Goal: Task Accomplishment & Management: Use online tool/utility

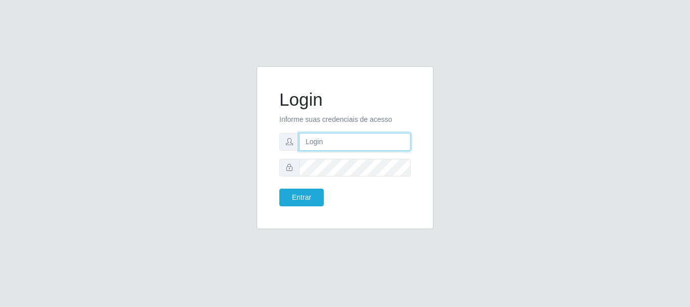
click at [340, 144] on input "text" at bounding box center [355, 142] width 112 height 18
type input "ritaiwof@B5"
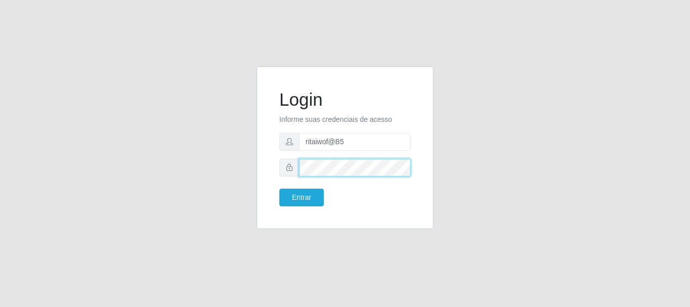
click at [279, 188] on button "Entrar" at bounding box center [301, 197] width 44 height 18
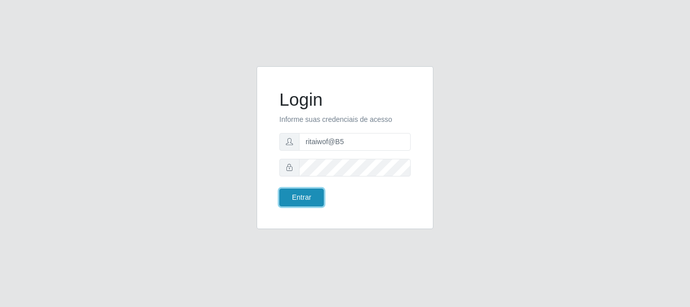
click at [318, 195] on button "Entrar" at bounding box center [301, 197] width 44 height 18
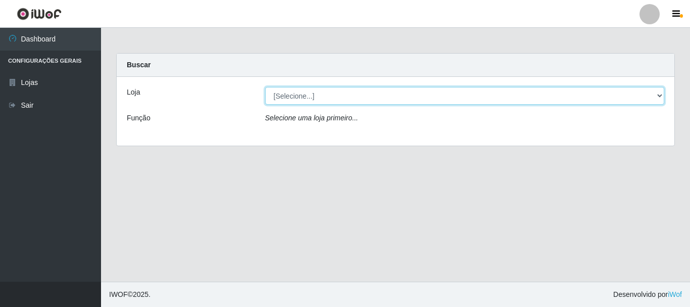
click at [337, 91] on select "[Selecione...] Bemais Supermercados - B5 Anatólia" at bounding box center [464, 96] width 399 height 18
select select "405"
click at [265, 87] on select "[Selecione...] Bemais Supermercados - B5 Anatólia" at bounding box center [464, 96] width 399 height 18
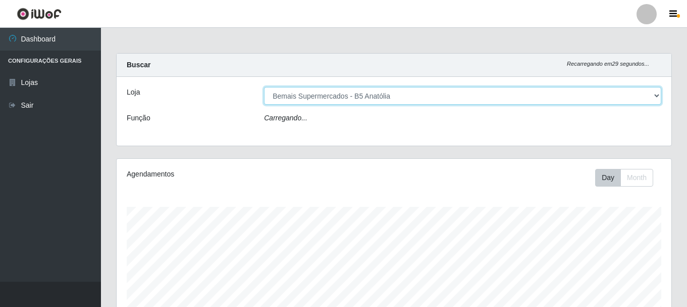
scroll to position [210, 555]
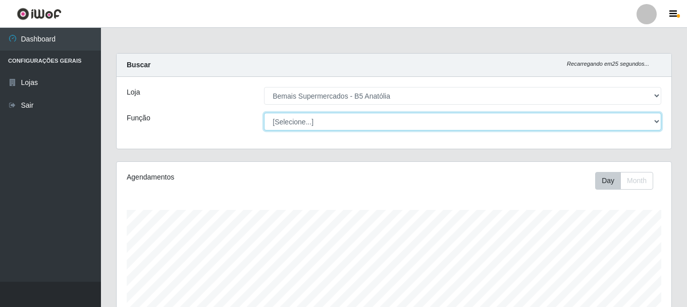
click at [337, 121] on select "[Selecione...] ASG ASG + ASG ++ Auxiliar de Estacionamento Auxiliar de Estacion…" at bounding box center [462, 122] width 397 height 18
click at [264, 113] on select "[Selecione...] ASG ASG + ASG ++ Auxiliar de Estacionamento Auxiliar de Estacion…" at bounding box center [462, 122] width 397 height 18
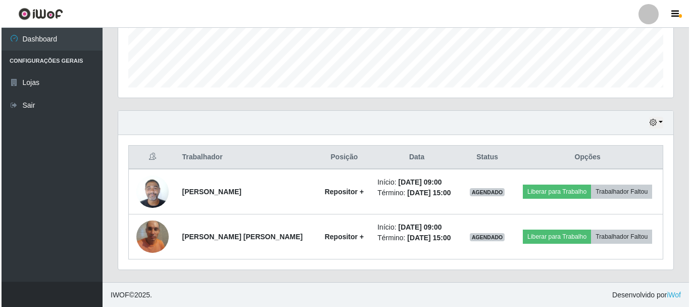
scroll to position [274, 0]
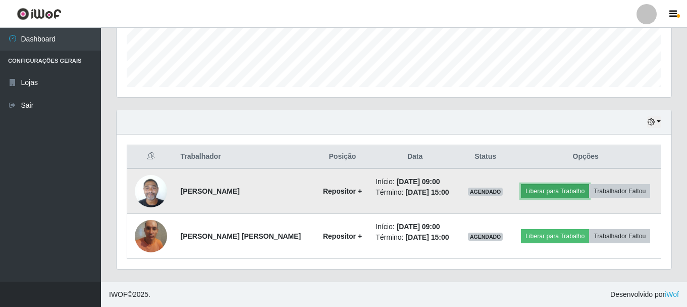
click at [558, 191] on button "Liberar para Trabalho" at bounding box center [555, 191] width 68 height 14
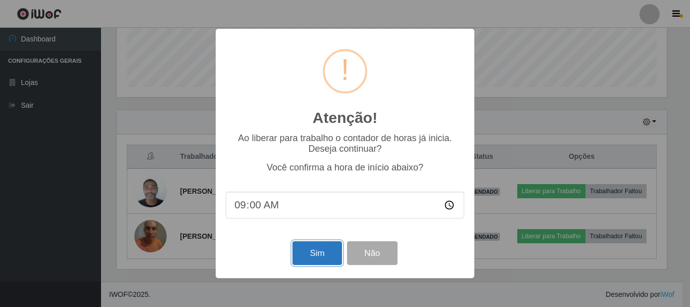
click at [305, 257] on button "Sim" at bounding box center [316, 253] width 49 height 24
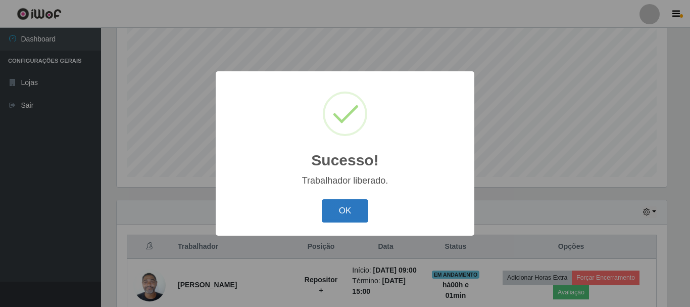
click at [349, 208] on button "OK" at bounding box center [345, 211] width 47 height 24
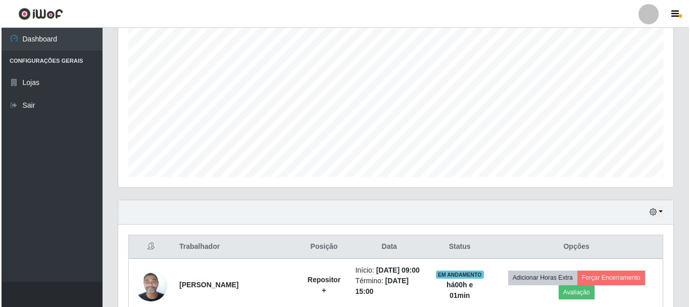
scroll to position [274, 0]
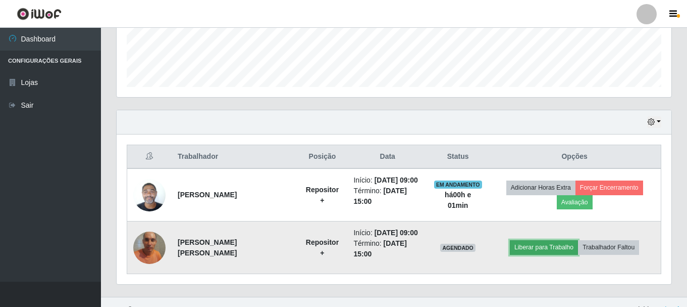
click at [553, 240] on button "Liberar para Trabalho" at bounding box center [544, 247] width 68 height 14
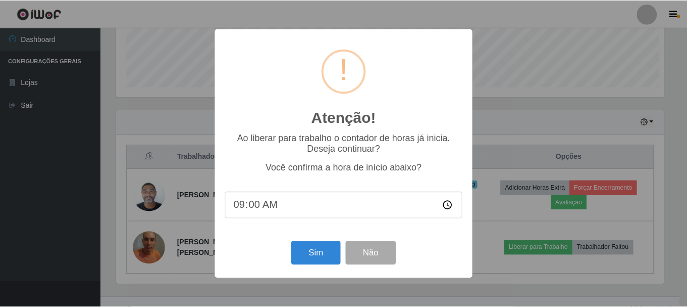
scroll to position [210, 550]
click at [322, 253] on button "Sim" at bounding box center [316, 253] width 49 height 24
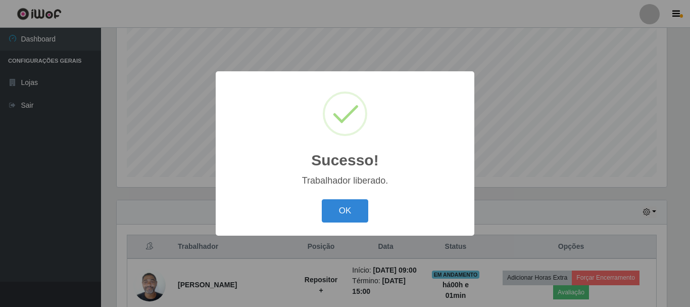
drag, startPoint x: 351, startPoint y: 208, endPoint x: 367, endPoint y: 264, distance: 58.2
click at [351, 207] on button "OK" at bounding box center [345, 211] width 47 height 24
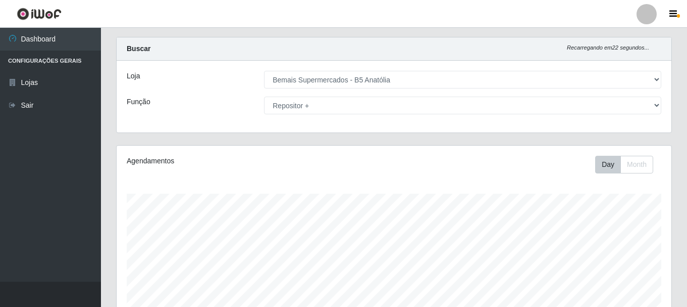
scroll to position [0, 0]
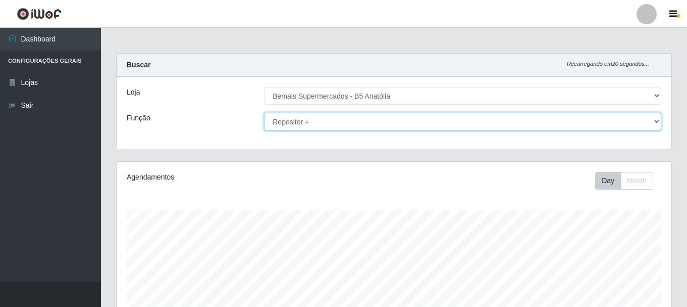
click at [348, 117] on select "[Selecione...] ASG ASG + ASG ++ Auxiliar de Estacionamento Auxiliar de Estacion…" at bounding box center [462, 122] width 397 height 18
click at [264, 113] on select "[Selecione...] ASG ASG + ASG ++ Auxiliar de Estacionamento Auxiliar de Estacion…" at bounding box center [462, 122] width 397 height 18
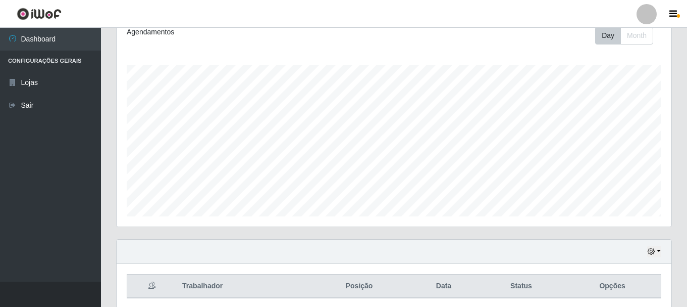
scroll to position [184, 0]
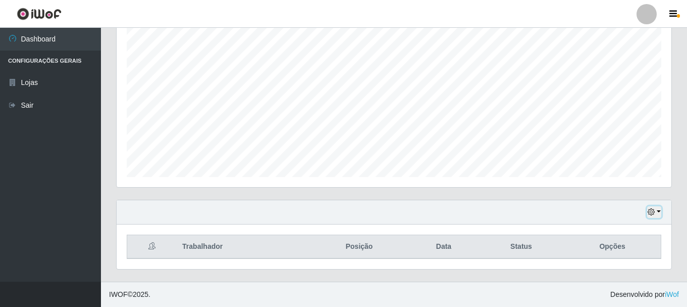
click at [654, 209] on icon "button" at bounding box center [651, 211] width 7 height 7
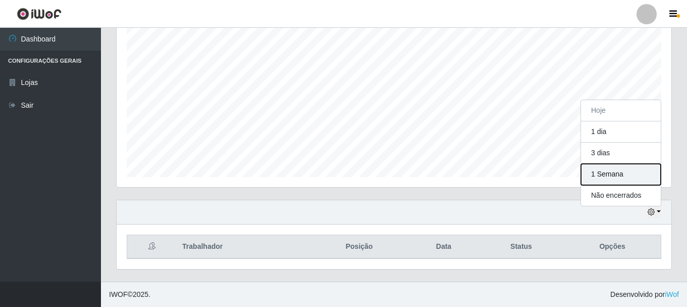
click at [617, 174] on button "1 Semana" at bounding box center [621, 174] width 80 height 21
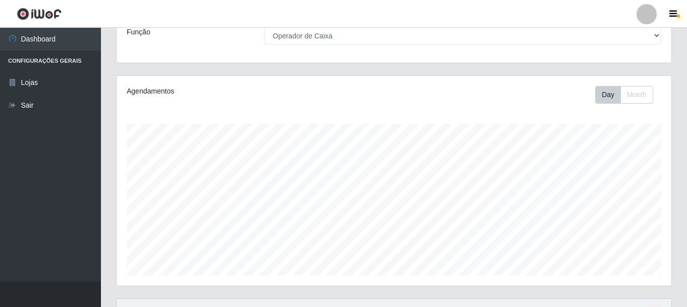
scroll to position [0, 0]
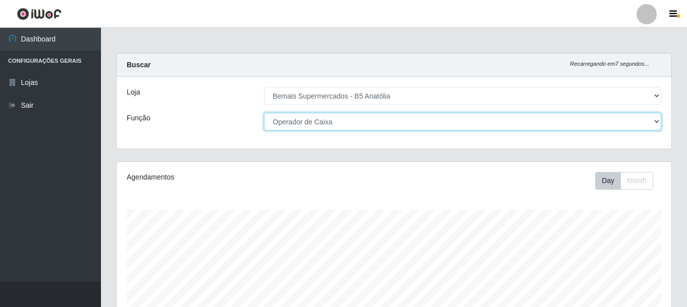
drag, startPoint x: 444, startPoint y: 123, endPoint x: 438, endPoint y: 129, distance: 8.9
click at [444, 123] on select "[Selecione...] ASG ASG + ASG ++ Auxiliar de Estacionamento Auxiliar de Estacion…" at bounding box center [462, 122] width 397 height 18
click at [264, 113] on select "[Selecione...] ASG ASG + ASG ++ Auxiliar de Estacionamento Auxiliar de Estacion…" at bounding box center [462, 122] width 397 height 18
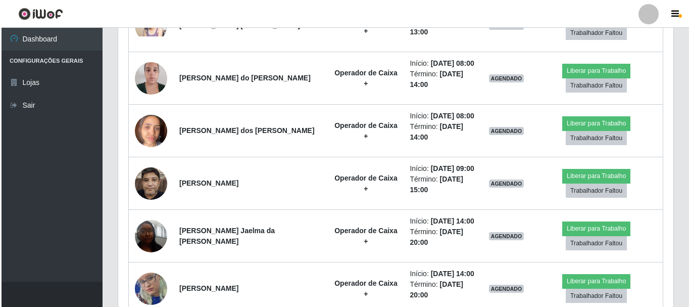
scroll to position [352, 0]
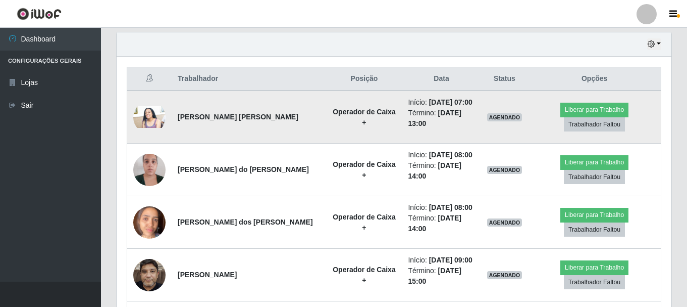
click at [156, 122] on img at bounding box center [149, 117] width 32 height 22
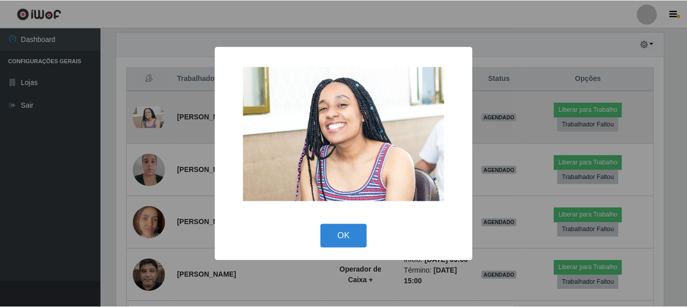
scroll to position [210, 550]
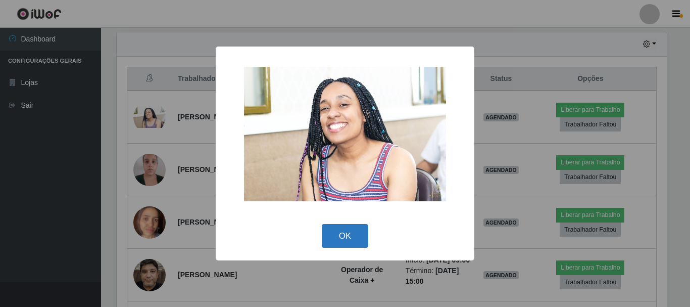
click at [345, 236] on button "OK" at bounding box center [345, 236] width 47 height 24
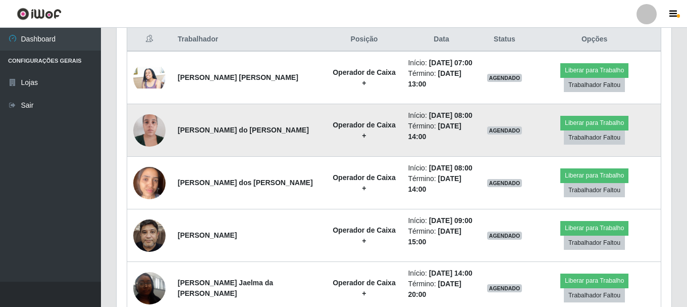
scroll to position [402, 0]
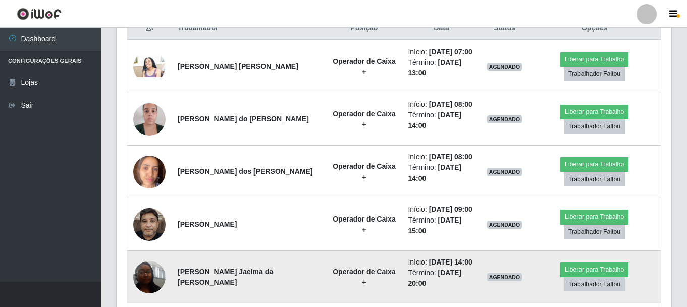
click at [154, 281] on img at bounding box center [149, 276] width 32 height 43
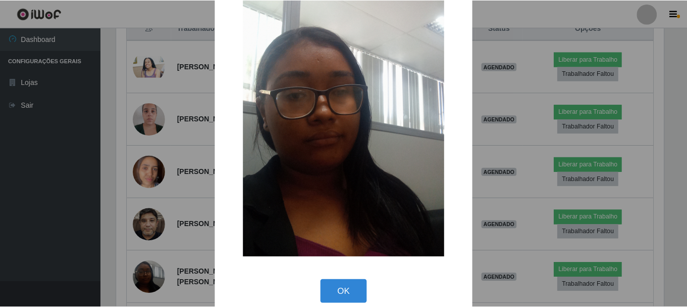
scroll to position [51, 0]
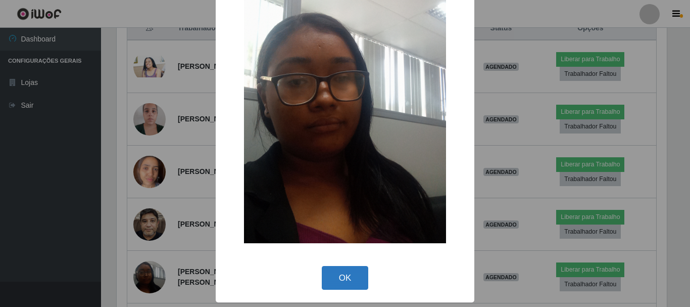
click at [341, 281] on button "OK" at bounding box center [345, 278] width 47 height 24
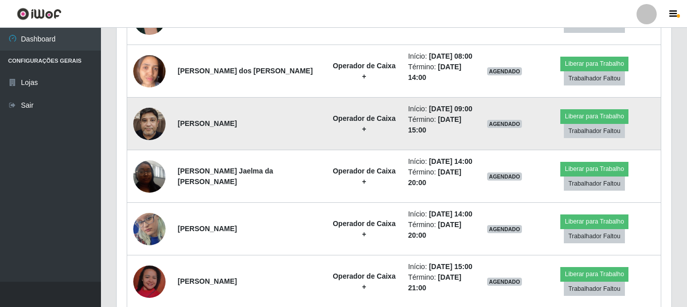
scroll to position [503, 0]
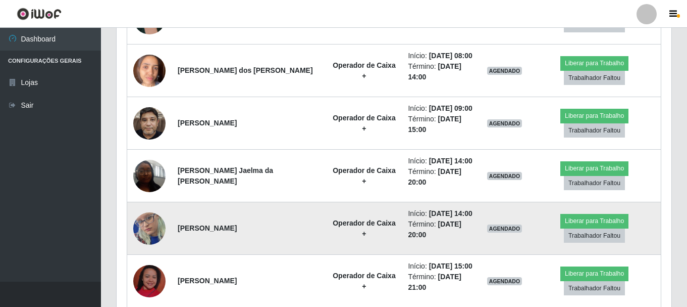
click at [157, 224] on img at bounding box center [149, 228] width 32 height 70
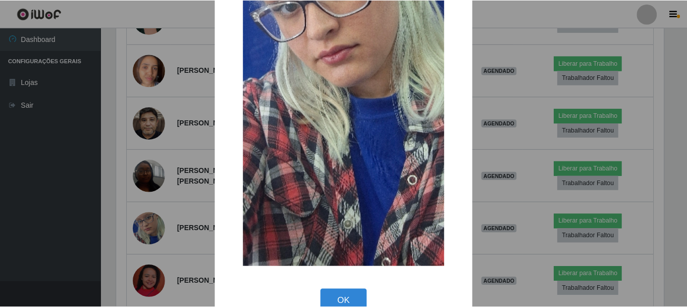
scroll to position [219, 0]
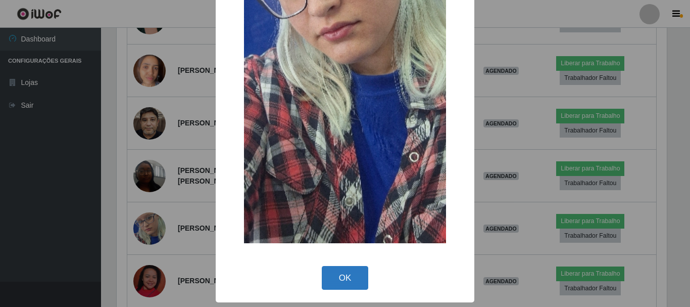
click at [343, 277] on button "OK" at bounding box center [345, 278] width 47 height 24
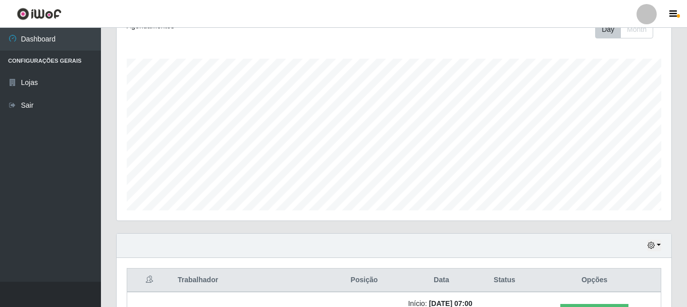
scroll to position [0, 0]
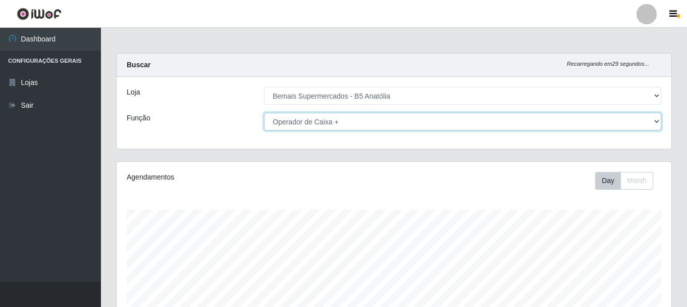
click at [310, 124] on select "[Selecione...] ASG ASG + ASG ++ Auxiliar de Estacionamento Auxiliar de Estacion…" at bounding box center [462, 122] width 397 height 18
select select "82"
click at [264, 113] on select "[Selecione...] ASG ASG + ASG ++ Auxiliar de Estacionamento Auxiliar de Estacion…" at bounding box center [462, 122] width 397 height 18
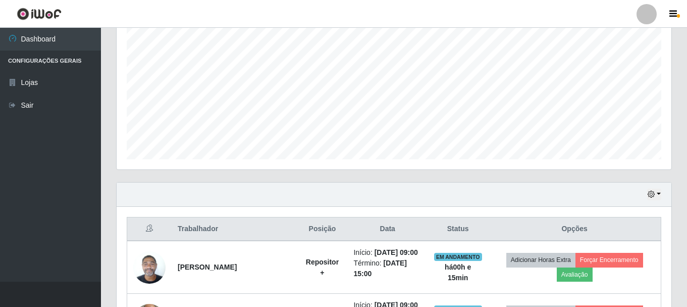
click at [643, 193] on div "Hoje 1 dia 3 dias 1 Semana Não encerrados" at bounding box center [394, 194] width 555 height 24
click at [650, 190] on button "button" at bounding box center [654, 194] width 14 height 12
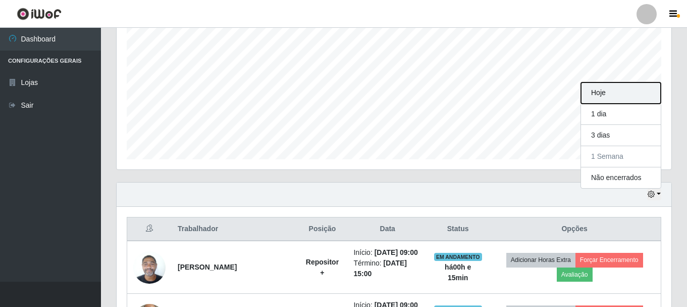
click at [606, 95] on button "Hoje" at bounding box center [621, 92] width 80 height 21
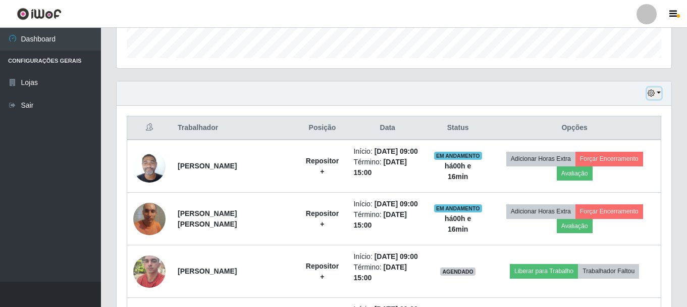
click at [659, 93] on button "button" at bounding box center [654, 93] width 14 height 12
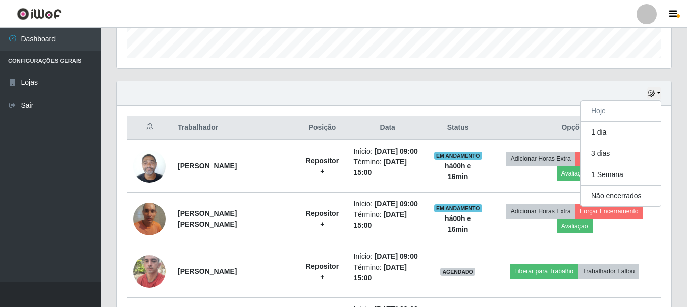
click at [539, 105] on div "Hoje 1 dia 3 dias 1 Semana Não encerrados" at bounding box center [394, 93] width 555 height 24
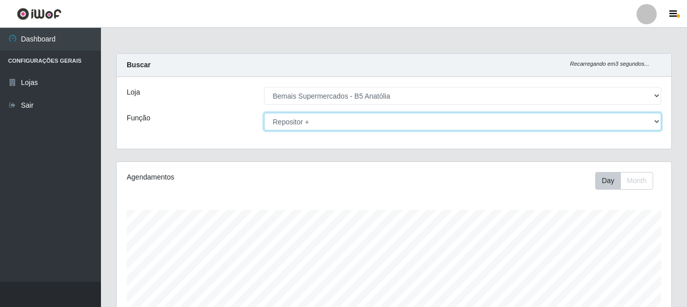
click at [458, 121] on select "[Selecione...] ASG ASG + ASG ++ Auxiliar de Estacionamento Auxiliar de Estacion…" at bounding box center [462, 122] width 397 height 18
click at [264, 113] on select "[Selecione...] ASG ASG + ASG ++ Auxiliar de Estacionamento Auxiliar de Estacion…" at bounding box center [462, 122] width 397 height 18
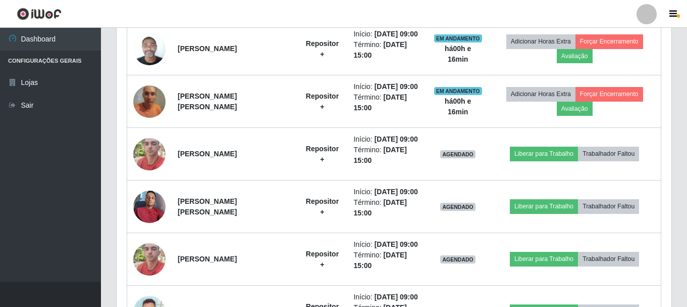
scroll to position [314, 0]
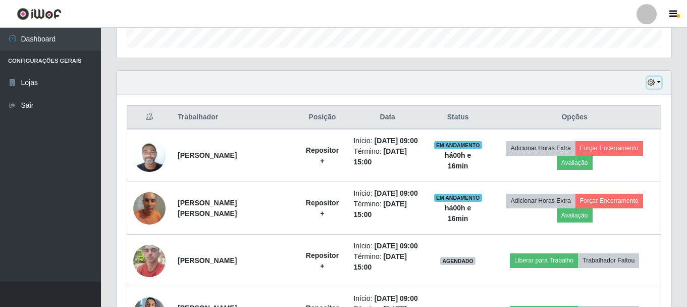
click at [659, 79] on button "button" at bounding box center [654, 83] width 14 height 12
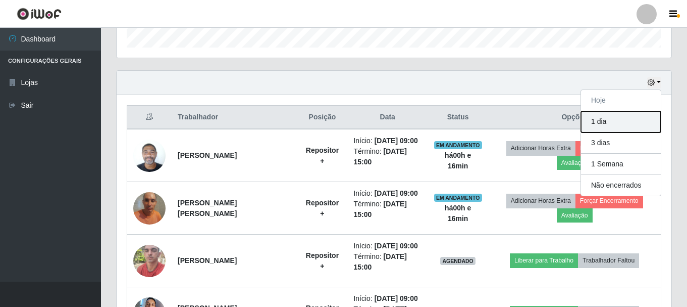
click at [604, 122] on button "1 dia" at bounding box center [621, 121] width 80 height 21
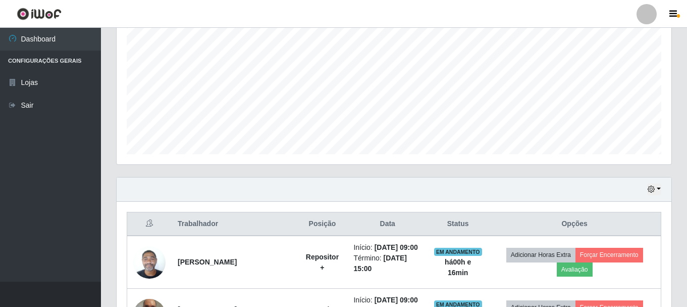
scroll to position [192, 0]
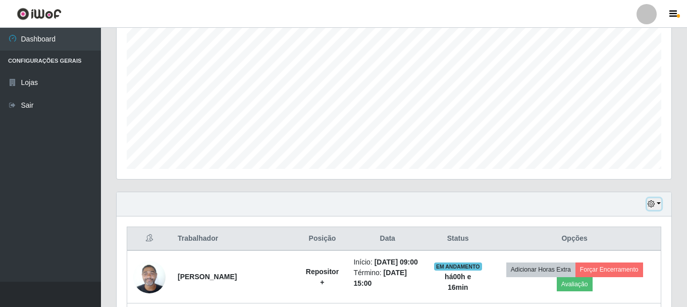
drag, startPoint x: 661, startPoint y: 204, endPoint x: 655, endPoint y: 198, distance: 7.5
click at [660, 204] on button "button" at bounding box center [654, 204] width 14 height 12
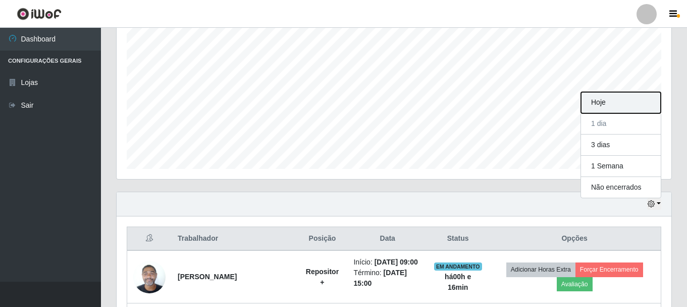
click at [609, 107] on button "Hoje" at bounding box center [621, 102] width 80 height 21
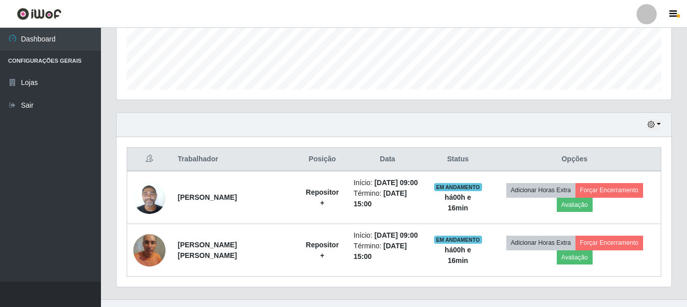
scroll to position [274, 0]
